Goal: Find specific page/section: Find specific page/section

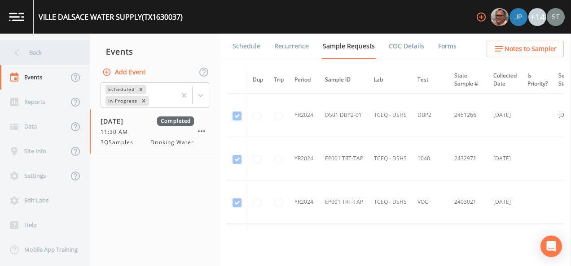
click at [38, 57] on div "Back" at bounding box center [40, 52] width 81 height 25
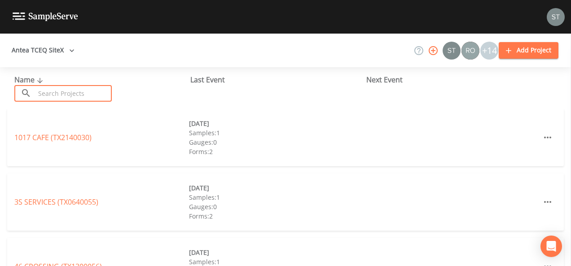
click at [58, 96] on input "text" at bounding box center [73, 93] width 77 height 17
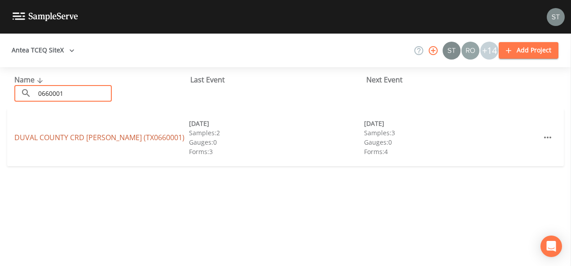
type input "0660001"
click at [72, 141] on link "DUVAL COUNTY CRD BENAVIDES (TX0660001)" at bounding box center [99, 138] width 170 height 10
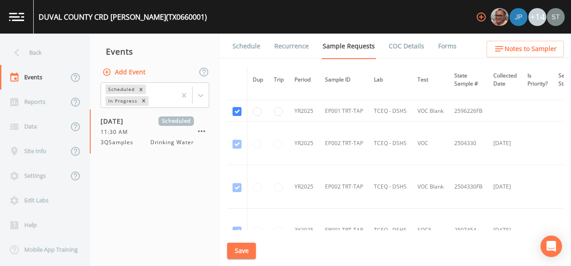
scroll to position [1410, 0]
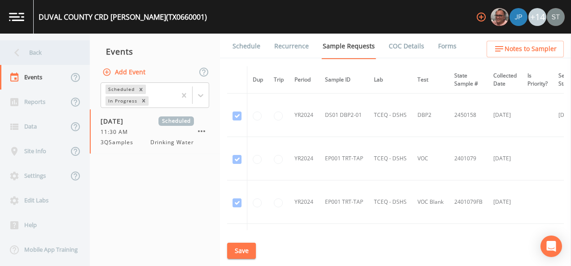
click at [42, 52] on div "Back" at bounding box center [40, 52] width 81 height 25
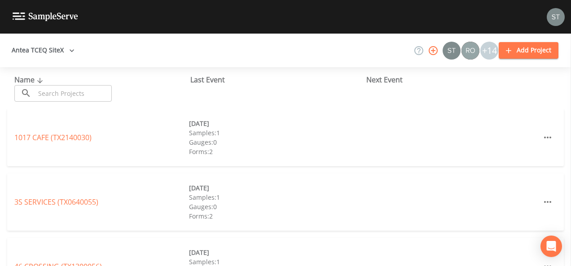
click at [52, 92] on input "text" at bounding box center [73, 93] width 77 height 17
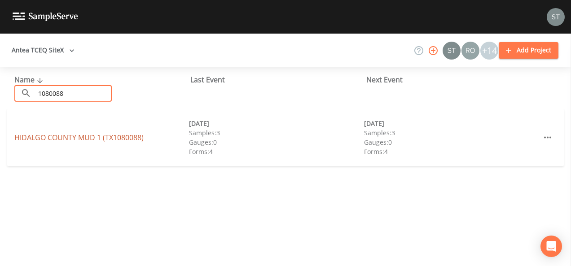
type input "1080088"
click at [61, 136] on link "HIDALGO COUNTY MUD 1 (TX1080088)" at bounding box center [78, 138] width 129 height 10
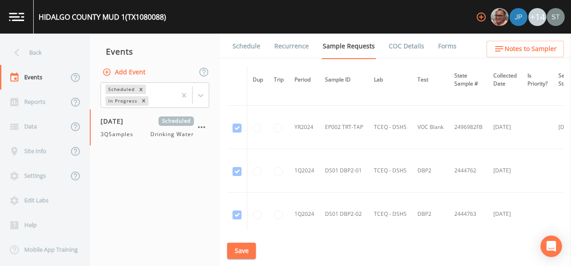
scroll to position [292, 0]
click at [33, 49] on div "Back" at bounding box center [40, 52] width 81 height 25
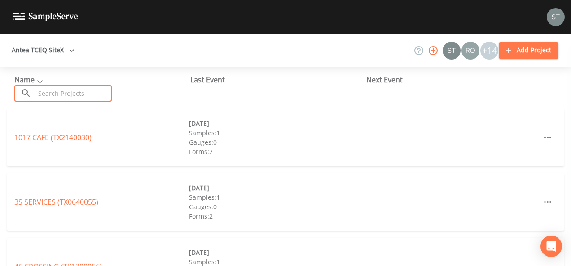
click at [51, 96] on input "text" at bounding box center [73, 93] width 77 height 17
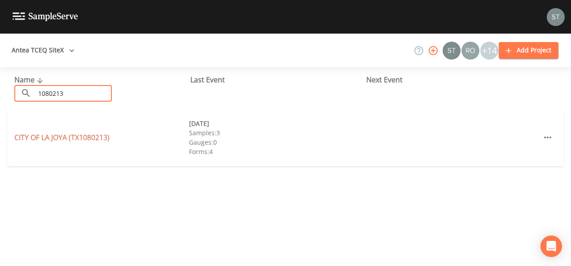
type input "1080213"
click at [27, 135] on link "CITY OF [GEOGRAPHIC_DATA] (TX1080213)" at bounding box center [61, 138] width 95 height 10
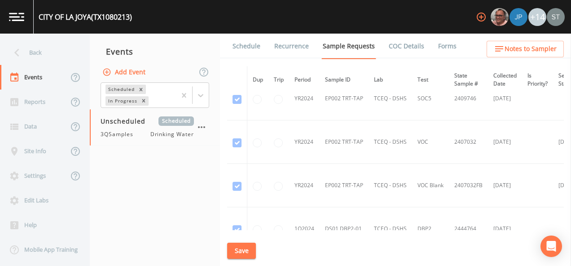
scroll to position [118, 0]
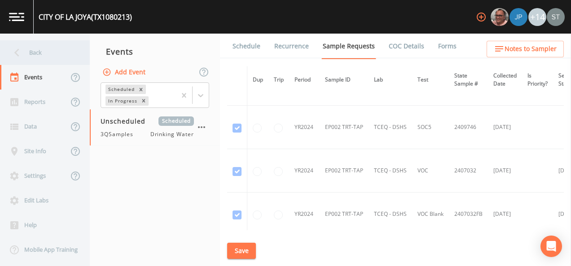
click at [38, 51] on div "Back" at bounding box center [40, 52] width 81 height 25
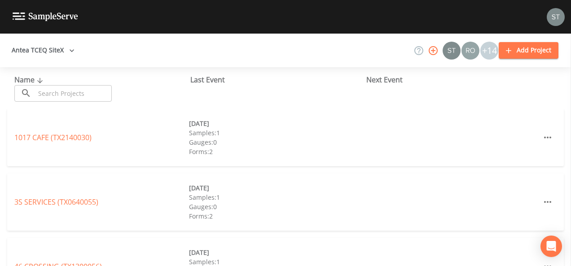
click at [53, 95] on input "text" at bounding box center [73, 93] width 77 height 17
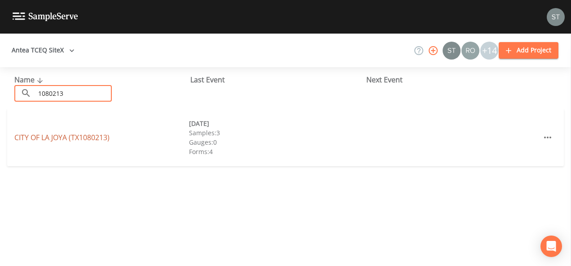
type input "1080213"
click at [46, 137] on link "CITY OF [GEOGRAPHIC_DATA] (TX1080213)" at bounding box center [61, 138] width 95 height 10
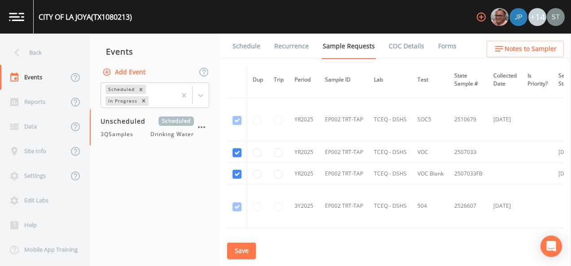
scroll to position [718, 0]
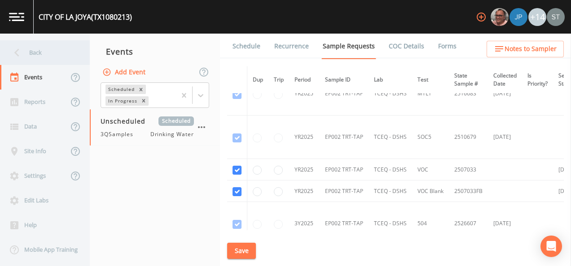
click at [31, 52] on div "Back" at bounding box center [40, 52] width 81 height 25
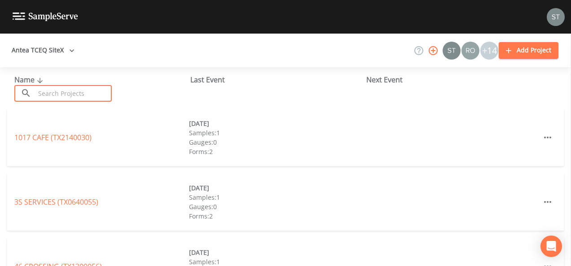
click at [65, 95] on input "text" at bounding box center [73, 93] width 77 height 17
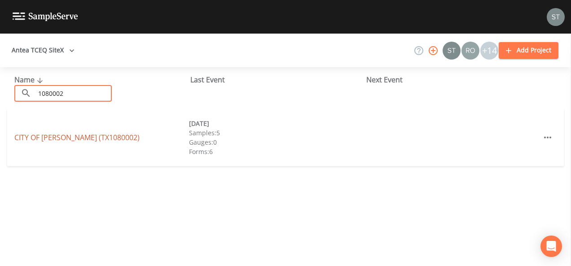
type input "1080002"
click at [29, 139] on link "CITY OF DONNA (TX1080002)" at bounding box center [76, 138] width 125 height 10
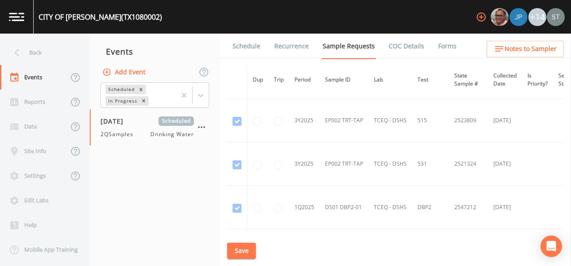
scroll to position [1211, 0]
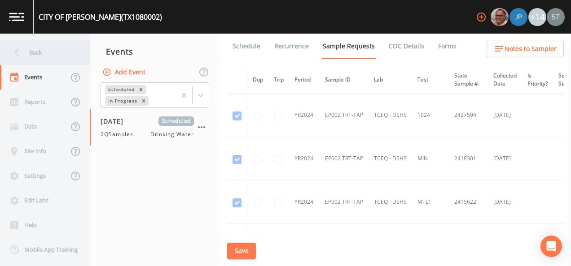
click at [18, 52] on icon at bounding box center [17, 53] width 16 height 16
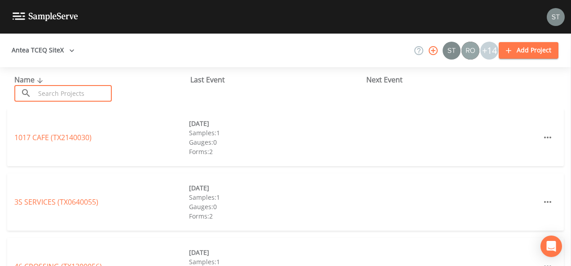
click at [67, 95] on input "text" at bounding box center [73, 93] width 77 height 17
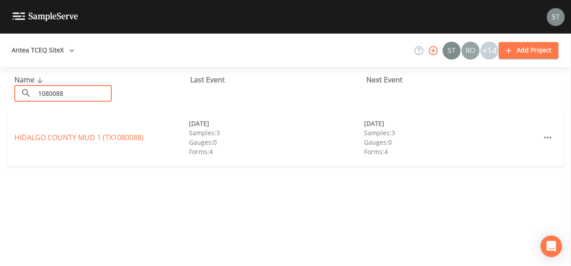
click at [72, 91] on input "1080088" at bounding box center [73, 93] width 77 height 17
drag, startPoint x: 72, startPoint y: 91, endPoint x: 55, endPoint y: 90, distance: 16.7
click at [55, 90] on input "1080088" at bounding box center [73, 93] width 77 height 17
type input "1080213"
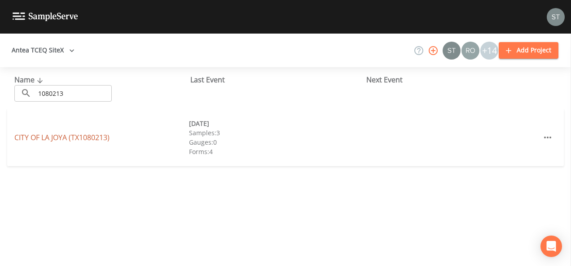
click at [52, 139] on link "CITY OF [GEOGRAPHIC_DATA] (TX1080213)" at bounding box center [61, 138] width 95 height 10
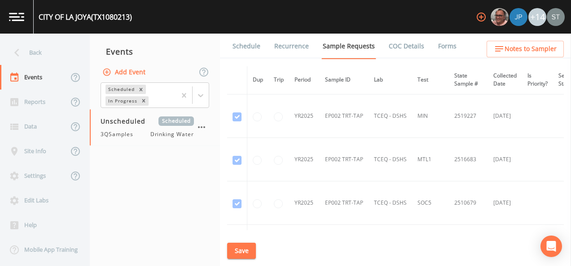
scroll to position [583, 0]
click at [21, 52] on icon at bounding box center [17, 53] width 16 height 16
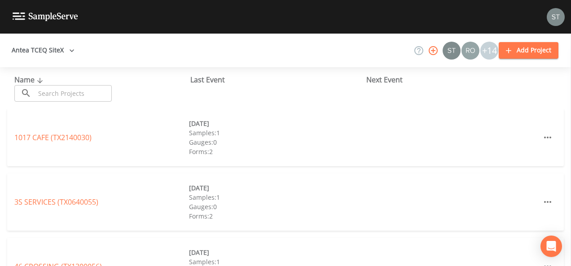
click at [66, 96] on input "text" at bounding box center [73, 93] width 77 height 17
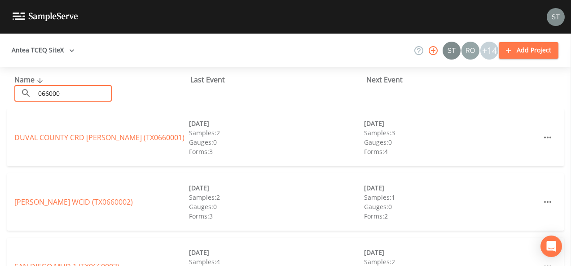
type input "0660001"
